Goal: Complete application form

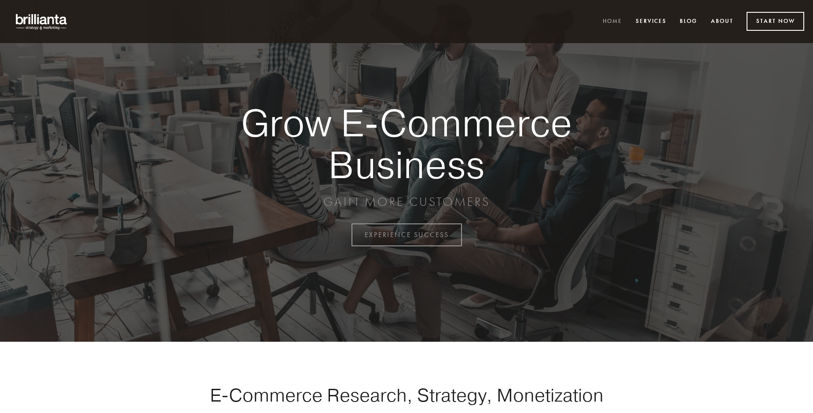
scroll to position [2306, 0]
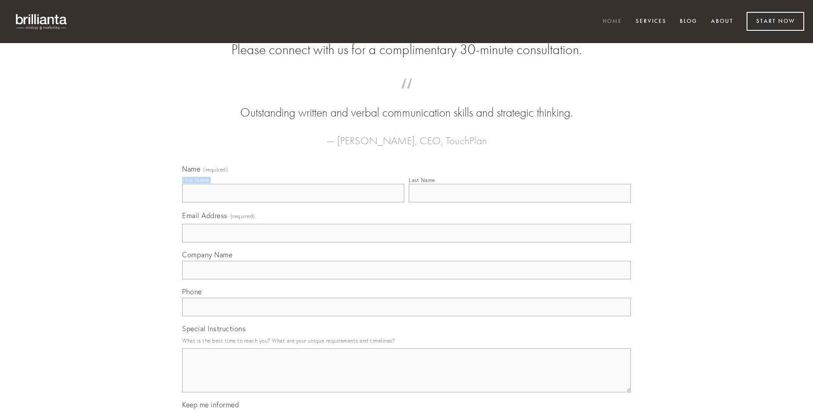
type input "[PERSON_NAME]"
click at [520, 202] on input "Last Name" at bounding box center [520, 193] width 222 height 18
type input "[PERSON_NAME]"
click at [407, 242] on input "Email Address (required)" at bounding box center [406, 233] width 449 height 18
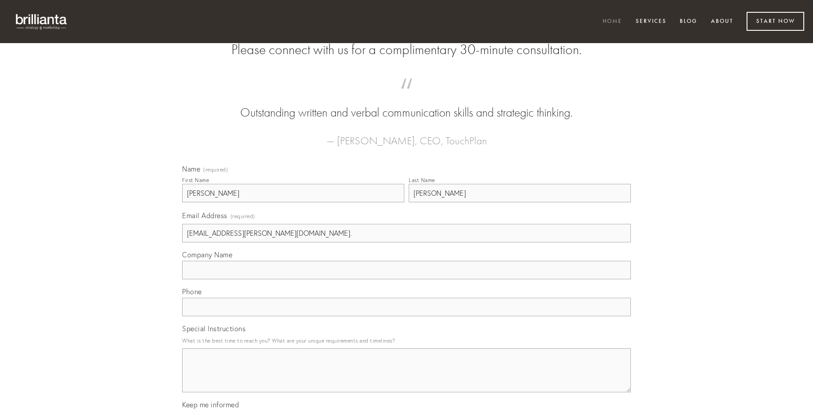
type input "[EMAIL_ADDRESS][PERSON_NAME][DOMAIN_NAME]."
click at [407, 279] on input "Company Name" at bounding box center [406, 270] width 449 height 18
type input "allatus"
click at [407, 316] on input "text" at bounding box center [406, 307] width 449 height 18
click at [407, 378] on textarea "Special Instructions" at bounding box center [406, 370] width 449 height 44
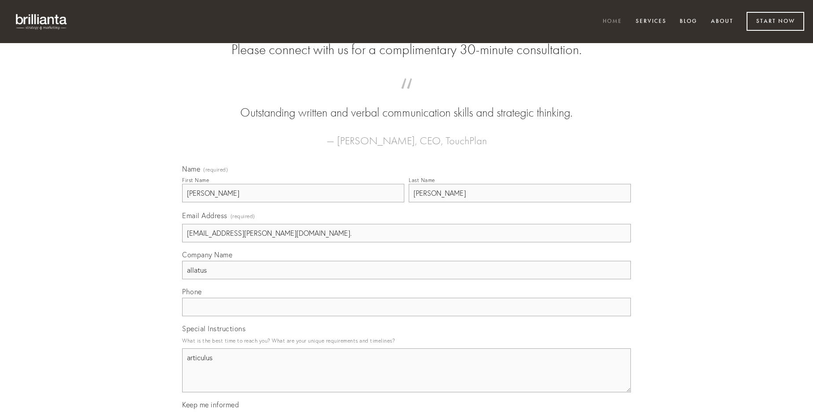
type textarea "articulus"
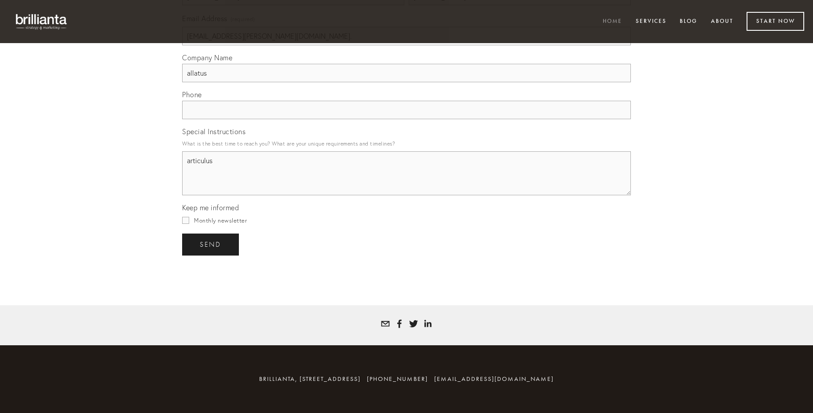
click at [211, 244] on span "send" at bounding box center [211, 245] width 22 height 8
